Goal: Transaction & Acquisition: Book appointment/travel/reservation

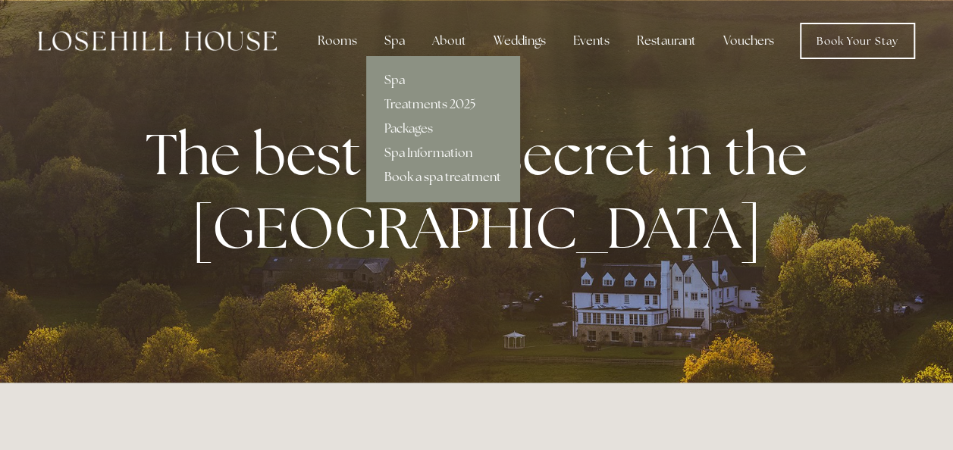
click at [418, 173] on link "Book a spa treatment" at bounding box center [442, 177] width 153 height 24
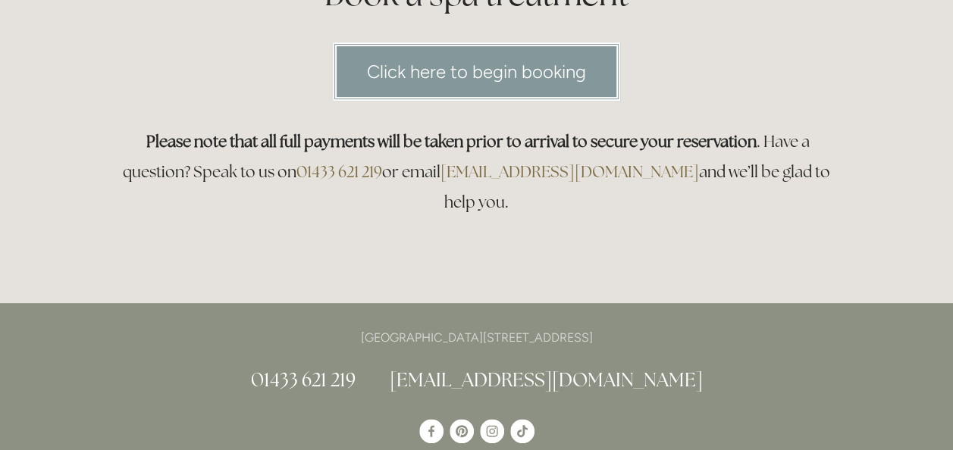
scroll to position [212, 0]
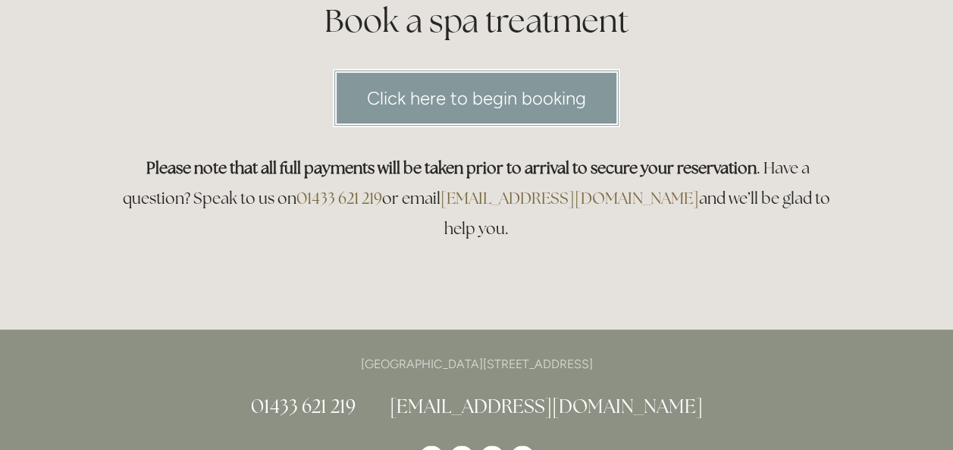
click at [478, 104] on link "Click here to begin booking" at bounding box center [476, 98] width 287 height 58
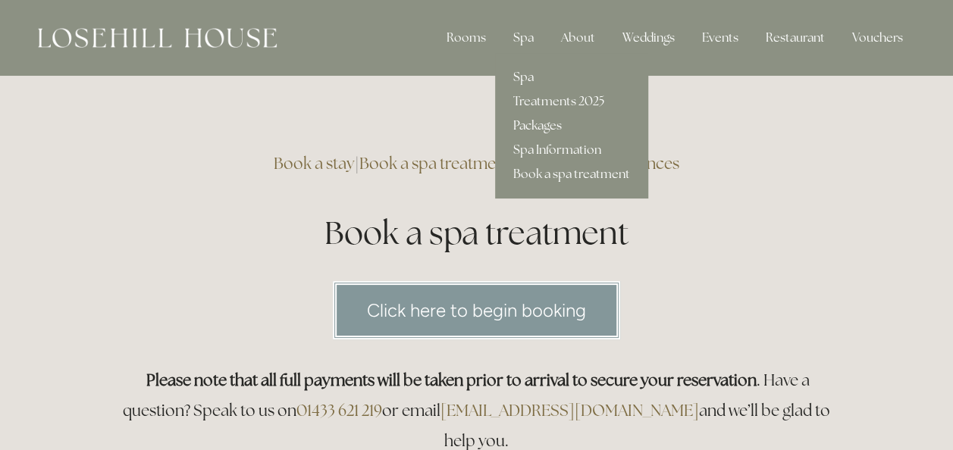
click at [537, 127] on link "Packages" at bounding box center [571, 126] width 153 height 24
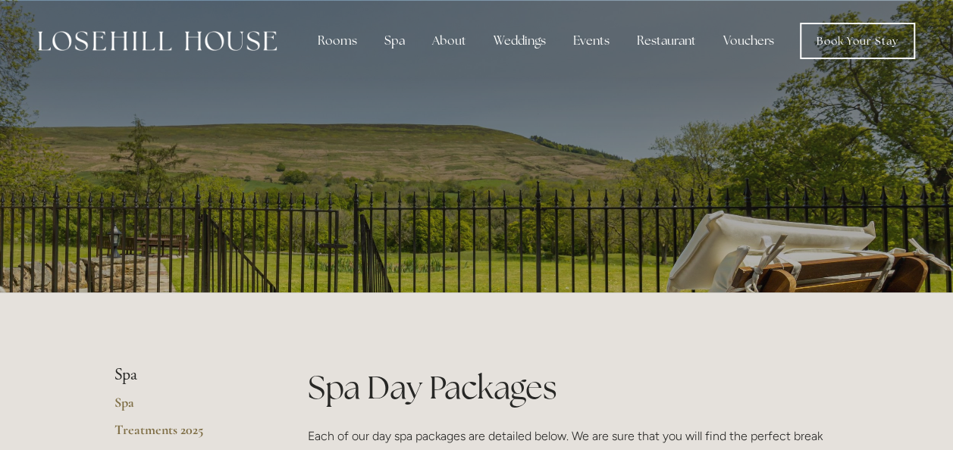
scroll to position [129, 0]
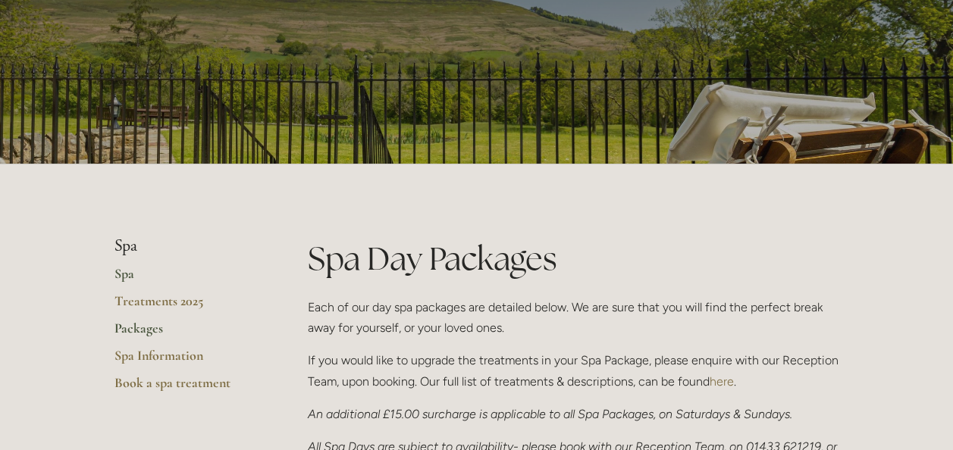
click at [119, 275] on link "Spa" at bounding box center [186, 278] width 145 height 27
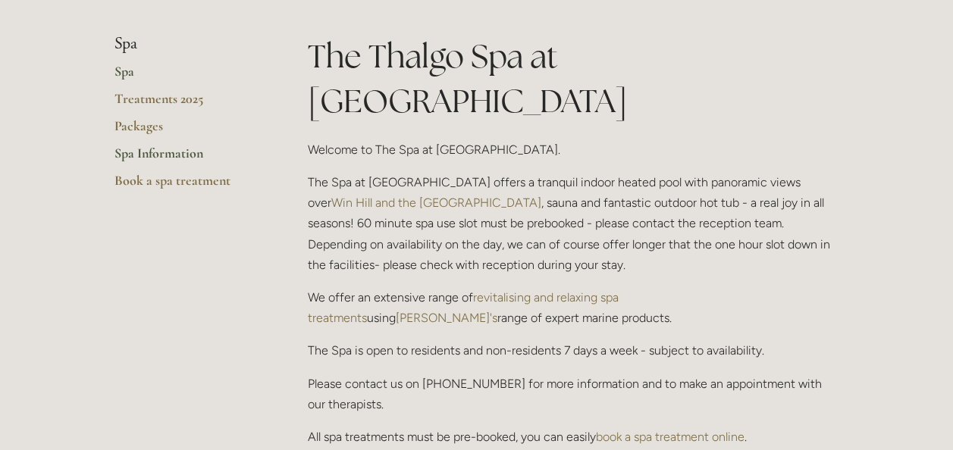
scroll to position [333, 0]
click at [158, 158] on link "Spa Information" at bounding box center [186, 155] width 145 height 27
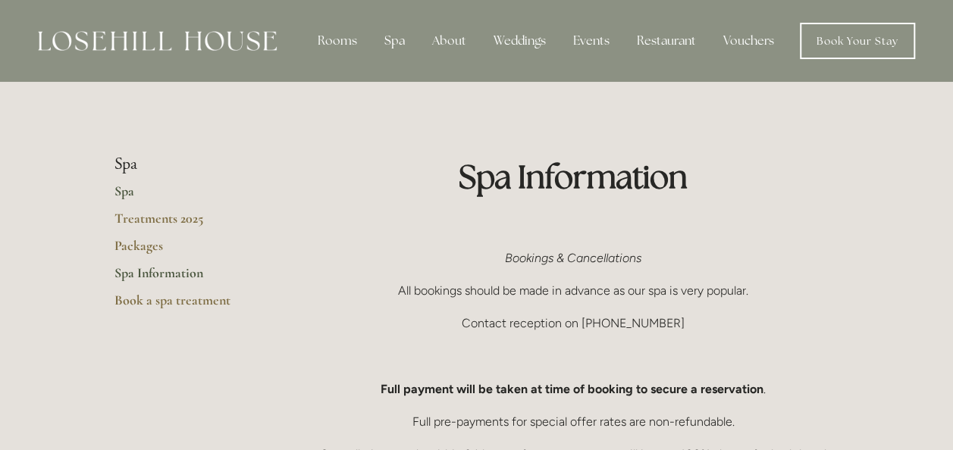
click at [127, 190] on link "Spa" at bounding box center [186, 196] width 145 height 27
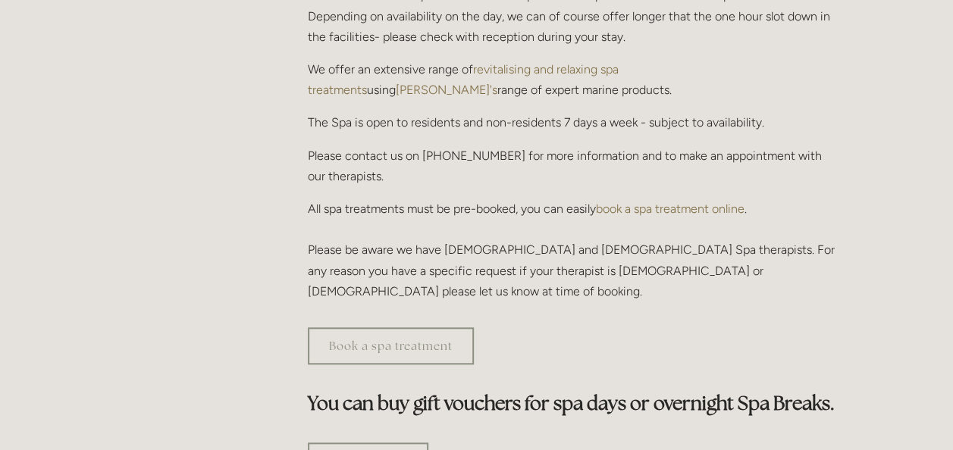
scroll to position [562, 0]
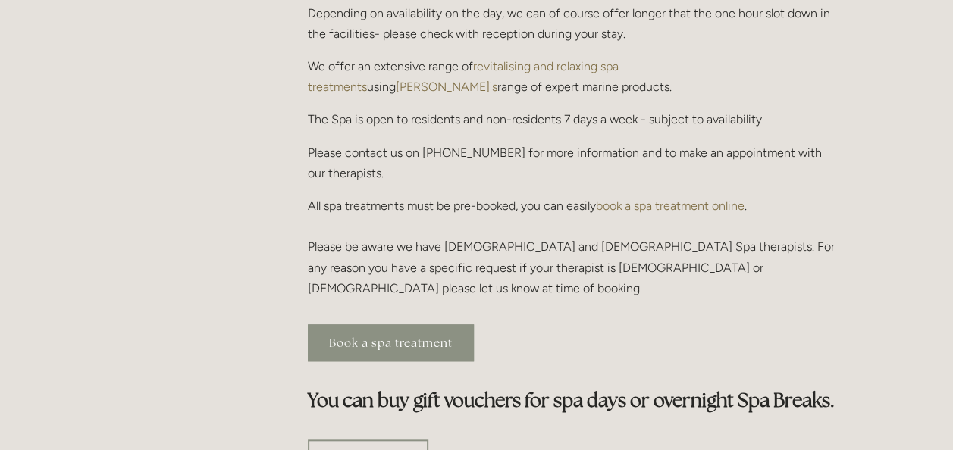
click at [420, 324] on link "Book a spa treatment" at bounding box center [391, 342] width 166 height 37
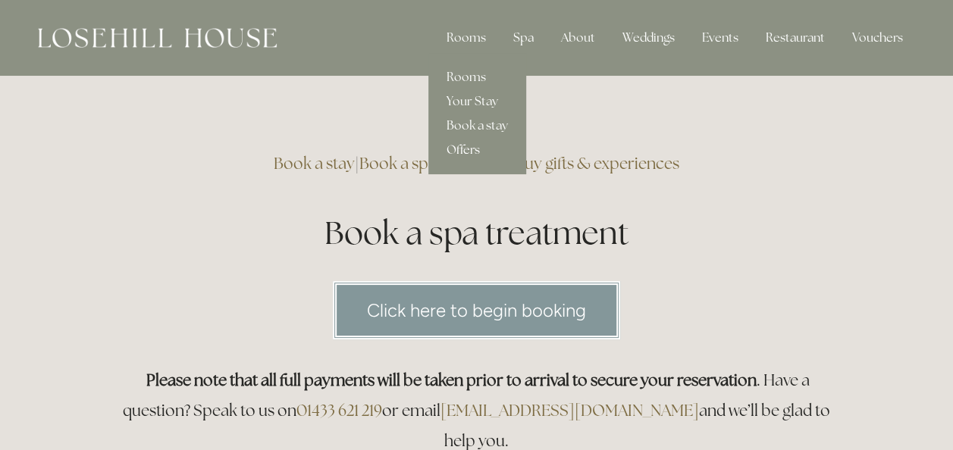
click at [482, 152] on link "Offers" at bounding box center [477, 150] width 98 height 24
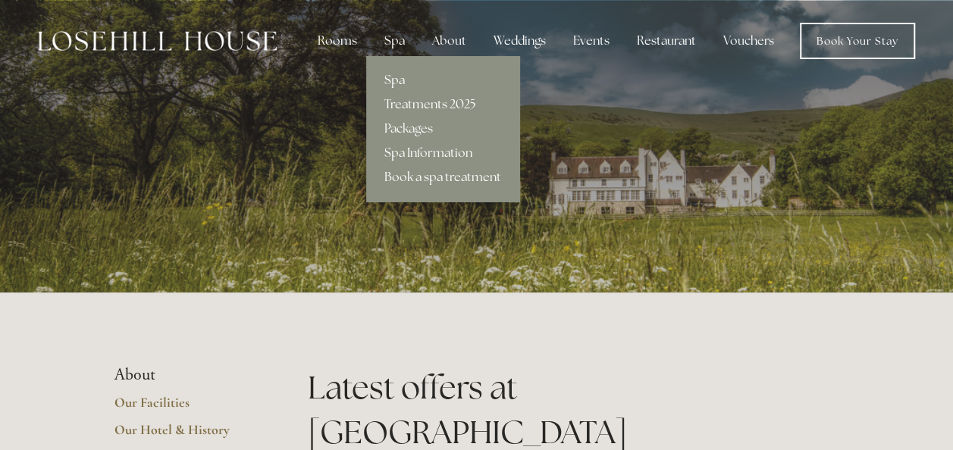
click at [419, 102] on link "Treatments 2025" at bounding box center [442, 104] width 153 height 24
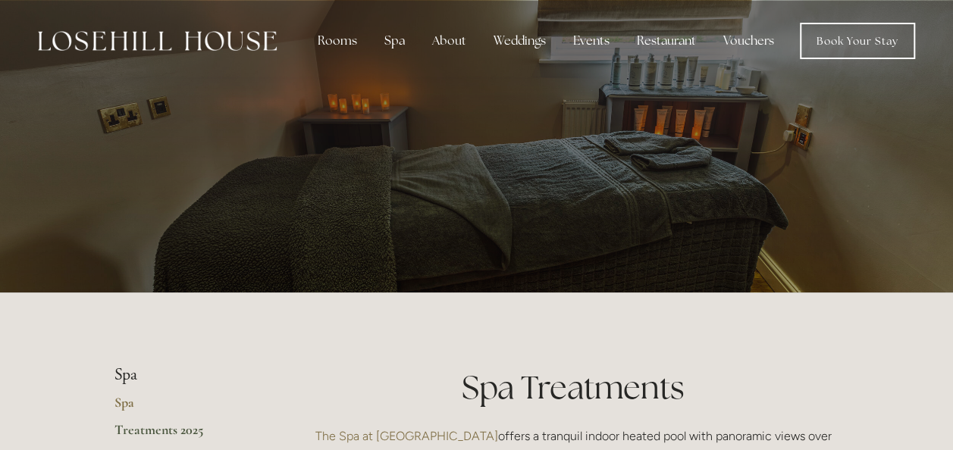
drag, startPoint x: 952, startPoint y: 29, endPoint x: 954, endPoint y: 56, distance: 27.4
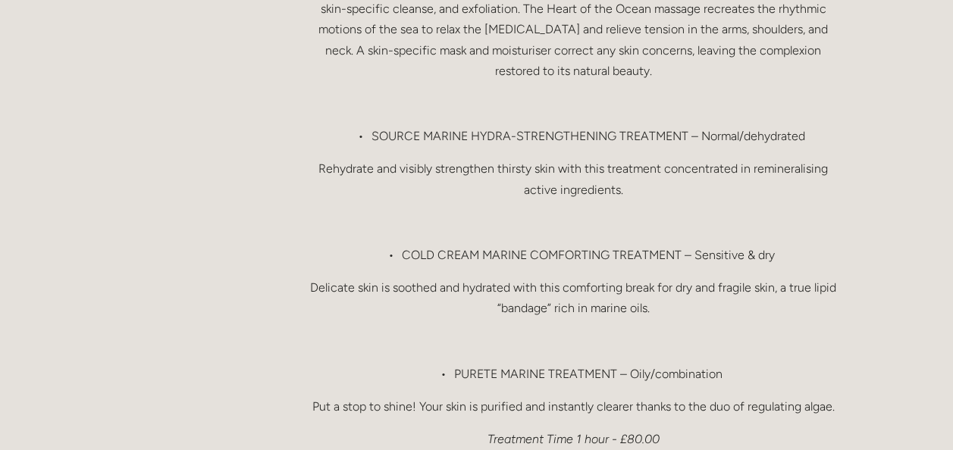
scroll to position [1543, 0]
